Goal: Task Accomplishment & Management: Manage account settings

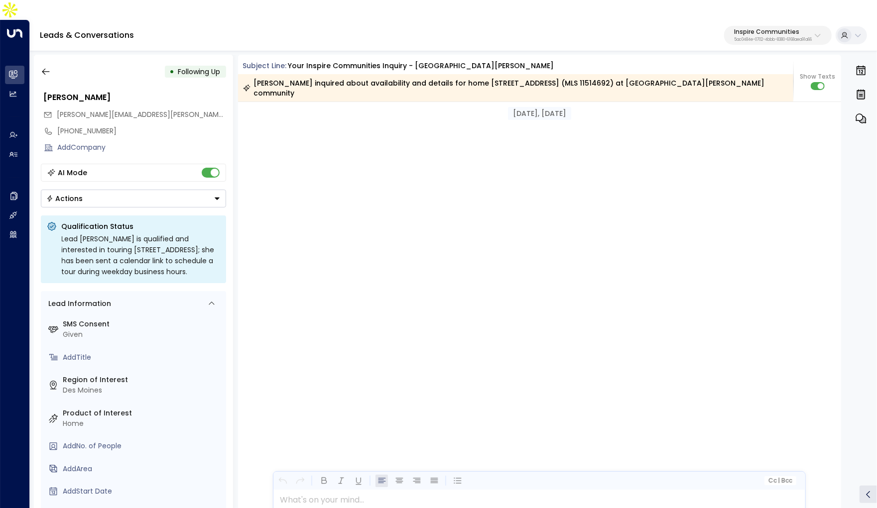
scroll to position [2514, 0]
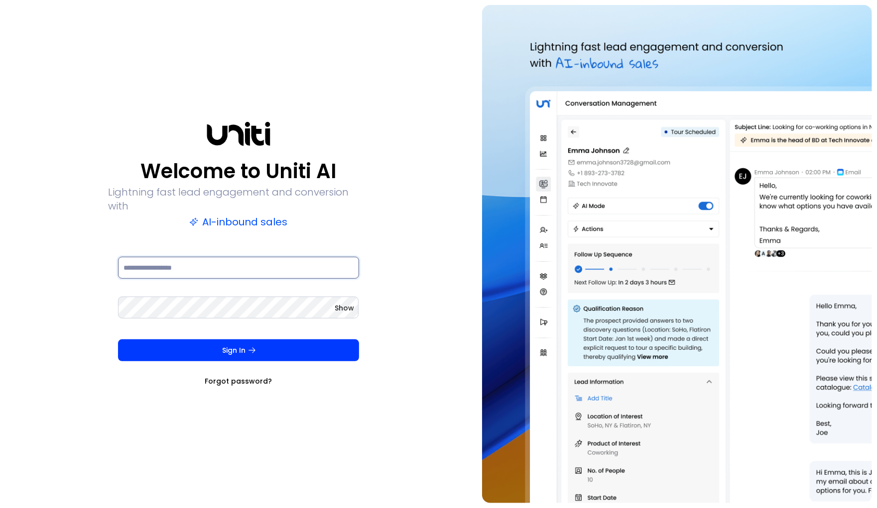
type input "**********"
